Goal: Transaction & Acquisition: Obtain resource

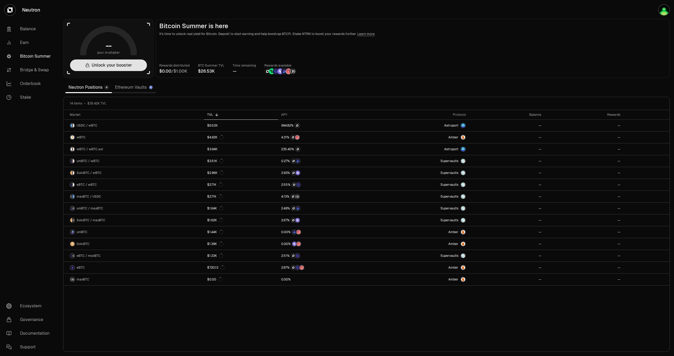
click at [115, 65] on button "Unlock your booster" at bounding box center [108, 66] width 77 height 12
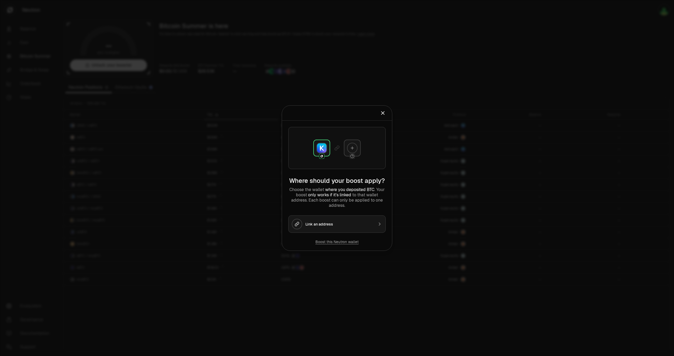
click at [474, 261] on div at bounding box center [337, 178] width 674 height 356
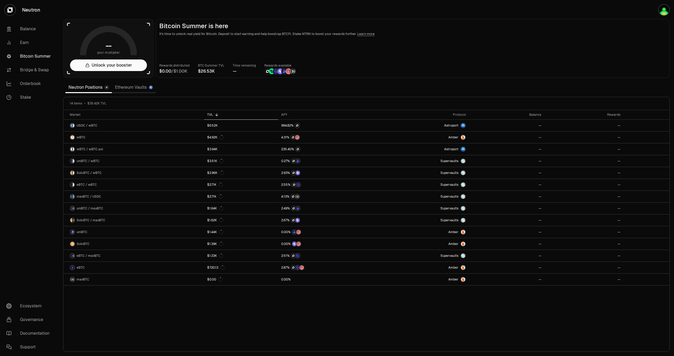
click at [615, 63] on main "Bitcoin Summer is here It's time to unlock real yield for Bitcoin. Deposit to s…" at bounding box center [413, 48] width 514 height 59
click at [129, 90] on link "Ethereum Vaults" at bounding box center [134, 87] width 44 height 11
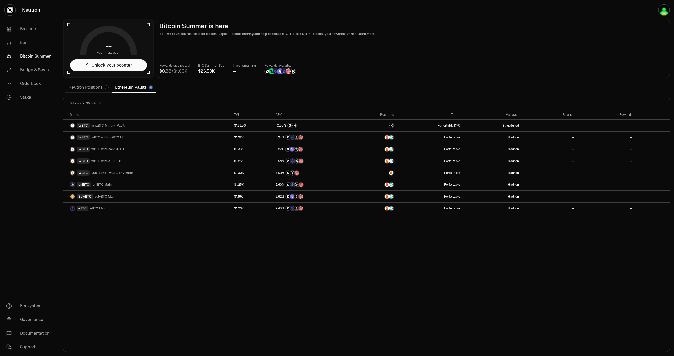
click at [524, 256] on div "Market TVL APY Positions Terms Manager Balance Rewards WBTC maxBTC Minting Vaul…" at bounding box center [366, 231] width 606 height 242
click at [662, 8] on img "button" at bounding box center [664, 10] width 11 height 11
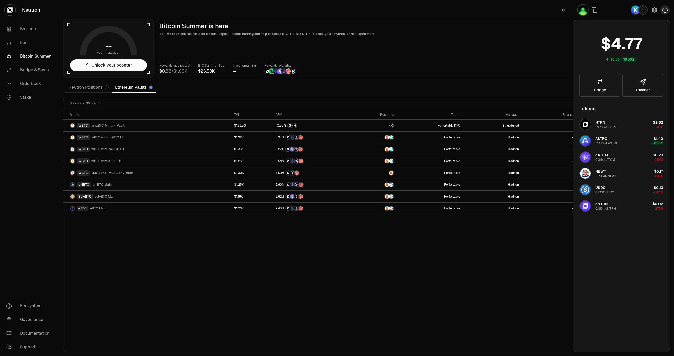
click at [663, 10] on icon "button" at bounding box center [665, 9] width 5 height 5
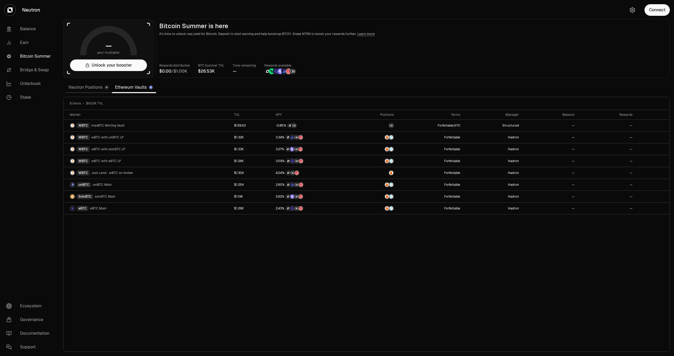
click at [672, 7] on div "Connect" at bounding box center [648, 10] width 51 height 20
click at [665, 7] on button "Connect" at bounding box center [657, 10] width 25 height 12
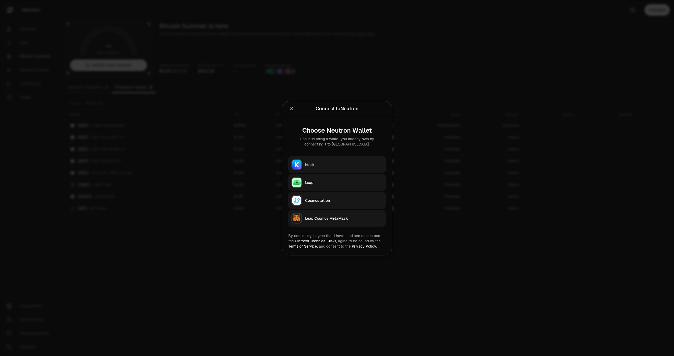
click at [328, 162] on button "Keplr" at bounding box center [336, 164] width 97 height 17
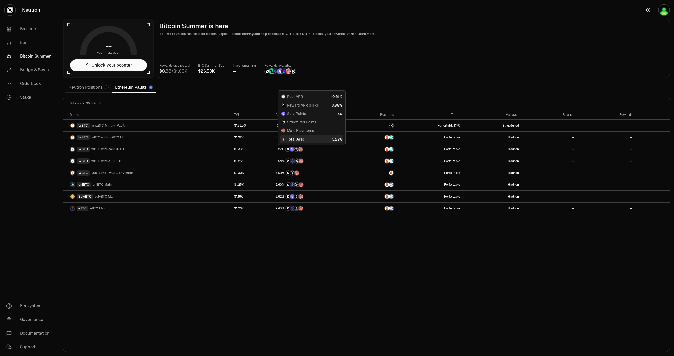
click at [665, 12] on img "button" at bounding box center [664, 10] width 11 height 11
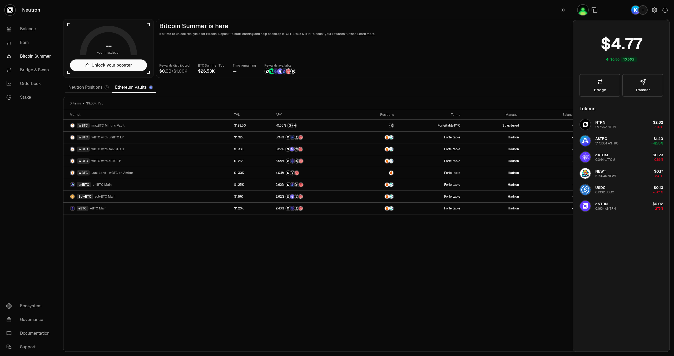
click at [643, 13] on div "button" at bounding box center [642, 9] width 9 height 9
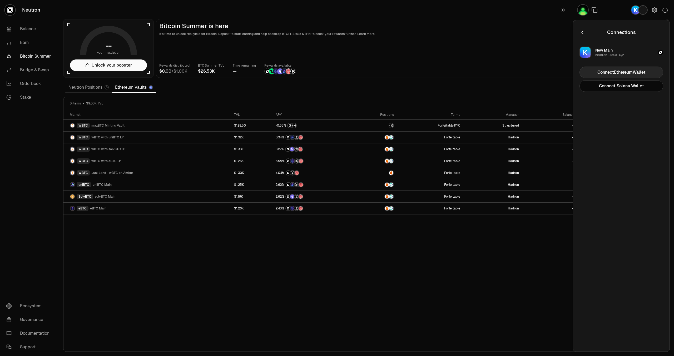
click at [632, 69] on button "Connect Ethereum Wallet" at bounding box center [621, 73] width 84 height 12
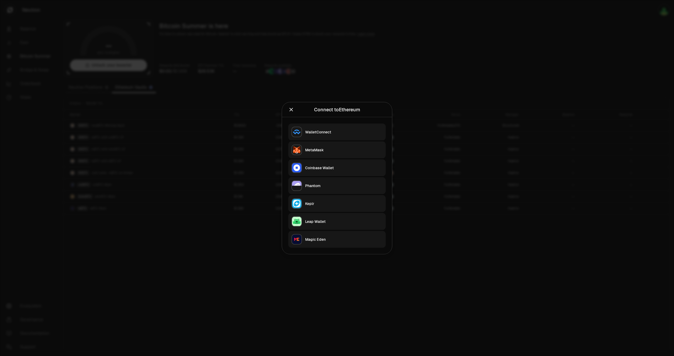
click at [356, 148] on div "MetaMask" at bounding box center [343, 149] width 77 height 5
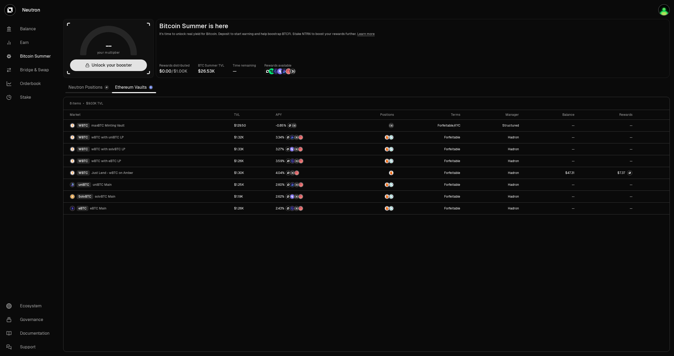
click at [109, 68] on button "Unlock your booster" at bounding box center [108, 66] width 77 height 12
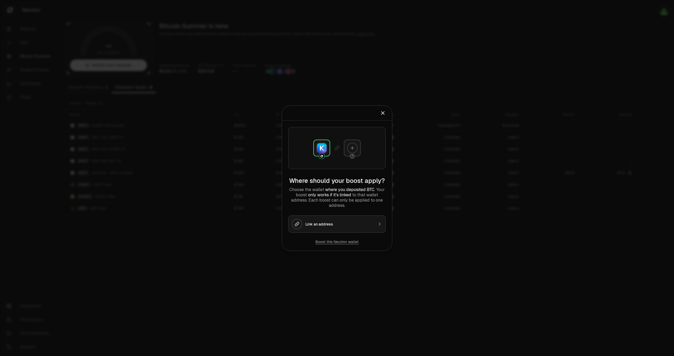
click at [346, 225] on div "Link an address" at bounding box center [339, 223] width 68 height 5
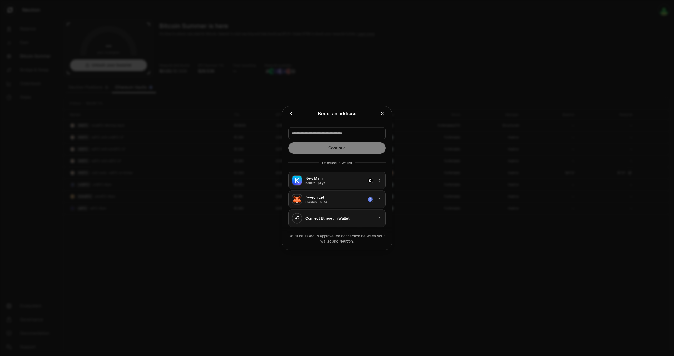
click at [336, 182] on div "neutro...p4yz" at bounding box center [334, 183] width 59 height 4
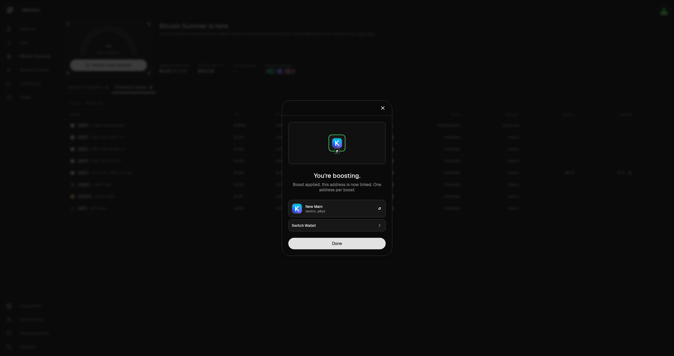
click at [355, 240] on button "Done" at bounding box center [336, 244] width 97 height 12
